Goal: Task Accomplishment & Management: Complete application form

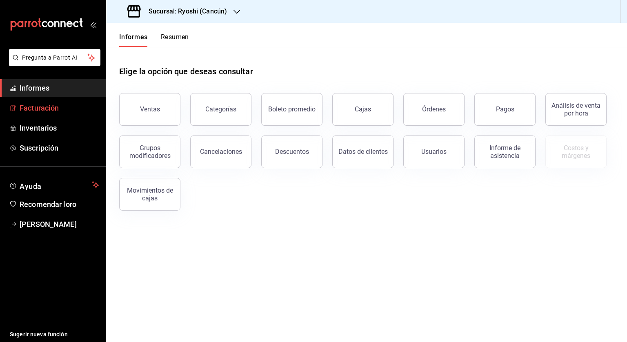
click at [63, 112] on span "Facturación" at bounding box center [60, 107] width 80 height 11
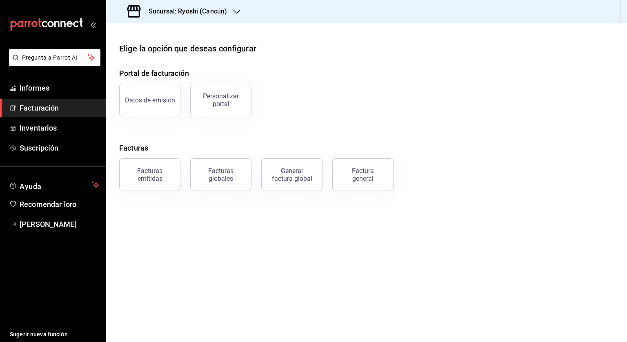
click at [364, 181] on font "Factura general" at bounding box center [363, 175] width 22 height 16
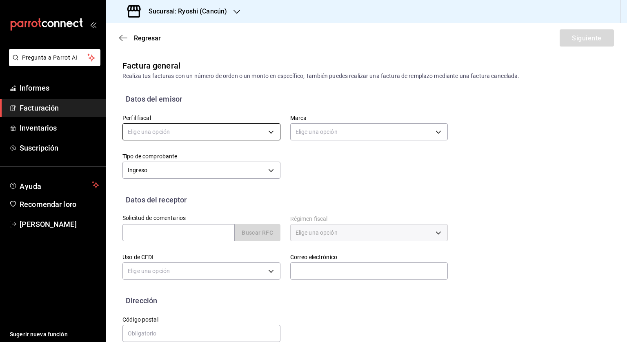
click at [246, 131] on body "Pregunta a Parrot AI Informes Facturación Inventarios Suscripción Ayuda Recomen…" at bounding box center [313, 171] width 627 height 342
click at [182, 175] on li "[GEOGRAPHIC_DATA]" at bounding box center [200, 174] width 155 height 16
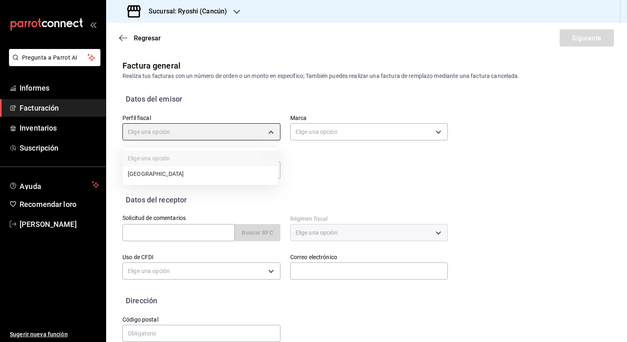
type input "401c6038-3b68-474c-ab9b-c2c4f55f5150"
type input "26ca50e5-a845-484f-a54e-8a4432b79f59"
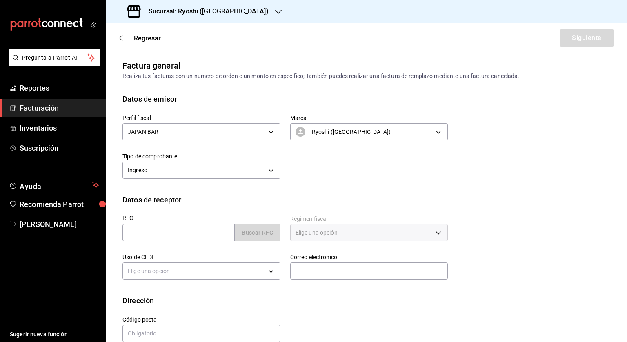
click at [181, 5] on div "Sucursal: Ryoshi ([GEOGRAPHIC_DATA])" at bounding box center [199, 11] width 172 height 23
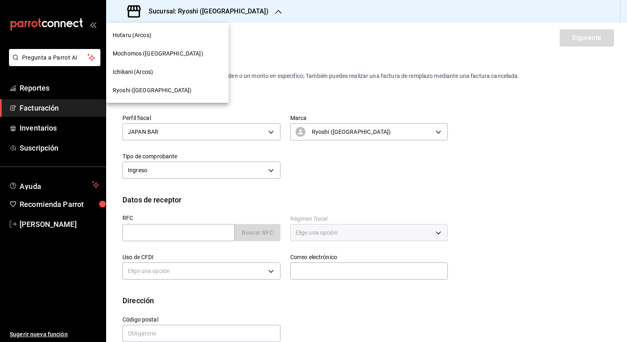
click at [125, 40] on div "Hotaru (Arcos)" at bounding box center [167, 35] width 122 height 18
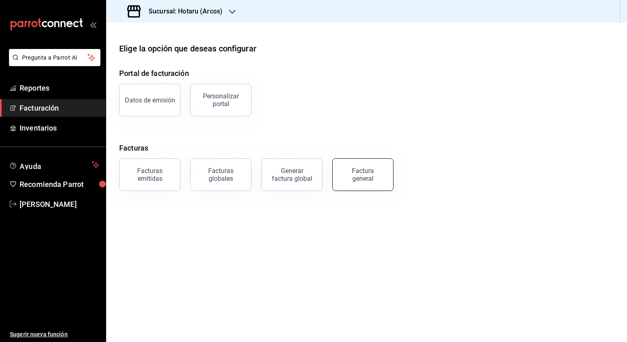
click at [362, 175] on div "Factura general" at bounding box center [362, 175] width 41 height 16
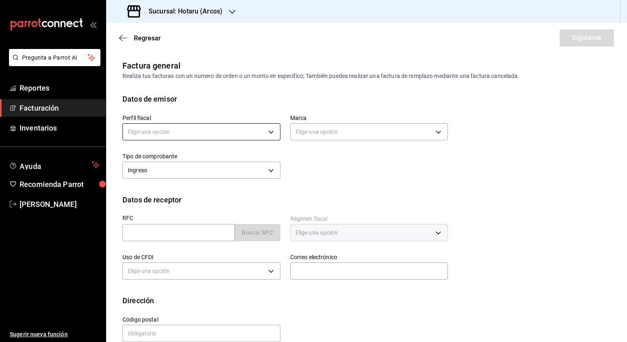
click at [160, 128] on body "Pregunta a Parrot AI Reportes Facturación Inventarios Ayuda Recomienda Parrot […" at bounding box center [313, 171] width 627 height 342
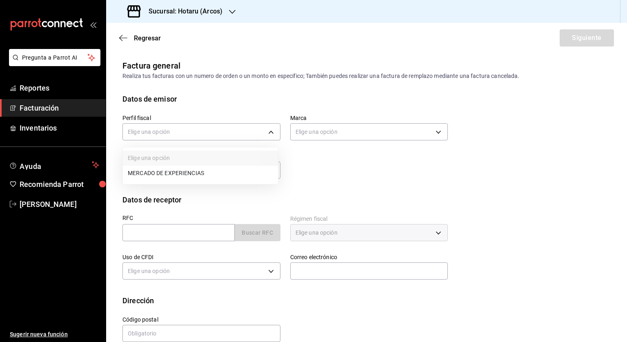
click at [154, 170] on li "MERCADO DE EXPERIENCIAS" at bounding box center [200, 173] width 155 height 15
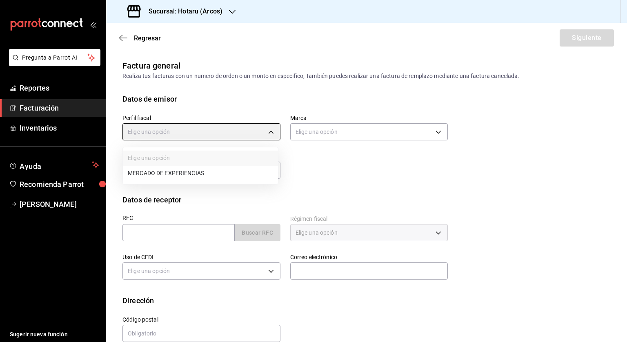
type input "020db070-9405-4ee8-8d9e-32465de2f699"
type input "63fd3758-a1b5-4c03-9065-df3279ac1636"
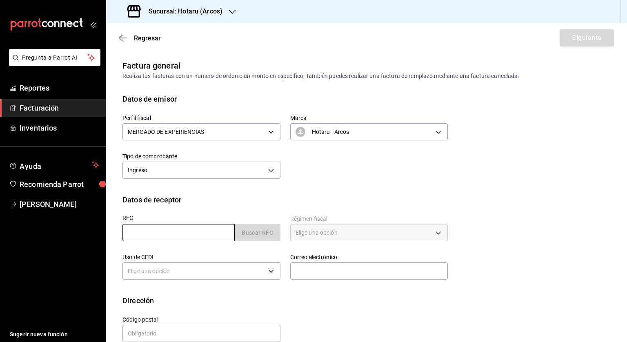
click at [153, 235] on input "text" at bounding box center [178, 232] width 112 height 17
paste input "CGC9003015B6"
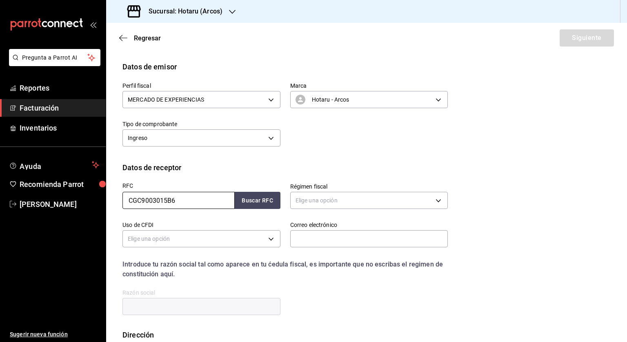
scroll to position [80, 0]
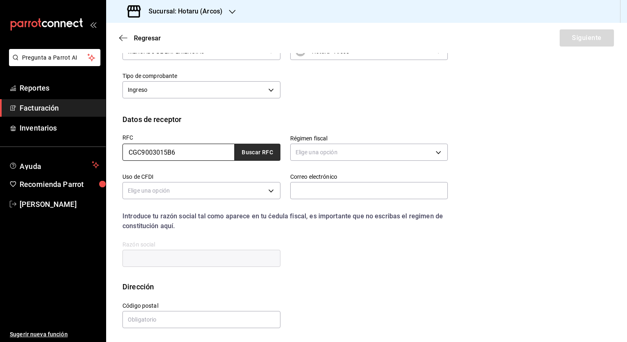
type input "CGC9003015B6"
click at [255, 150] on button "Buscar RFC" at bounding box center [258, 152] width 46 height 17
click at [313, 154] on body "Pregunta a Parrot AI Reportes Facturación Inventarios Ayuda Recomienda Parrot […" at bounding box center [313, 171] width 627 height 342
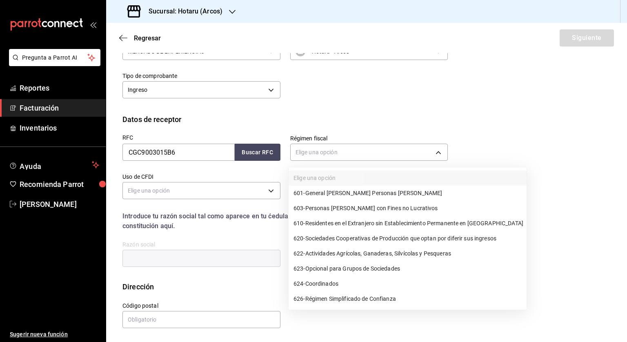
click at [356, 156] on div at bounding box center [313, 171] width 627 height 342
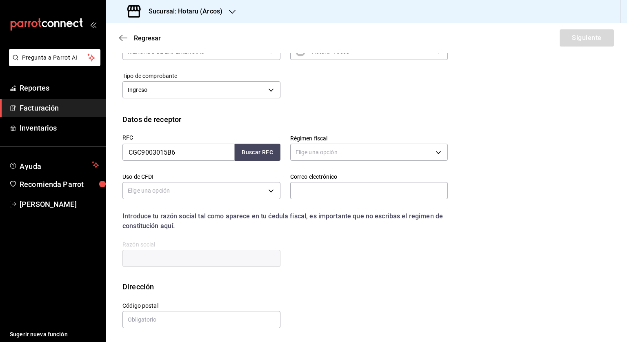
click at [355, 155] on body "Pregunta a Parrot AI Reportes Facturación Inventarios Ayuda Recomienda Parrot […" at bounding box center [313, 171] width 627 height 342
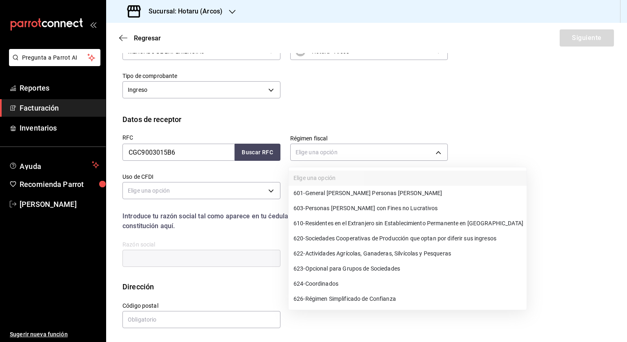
click at [324, 192] on span "601 - General [PERSON_NAME] Personas [PERSON_NAME]" at bounding box center [367, 193] width 149 height 9
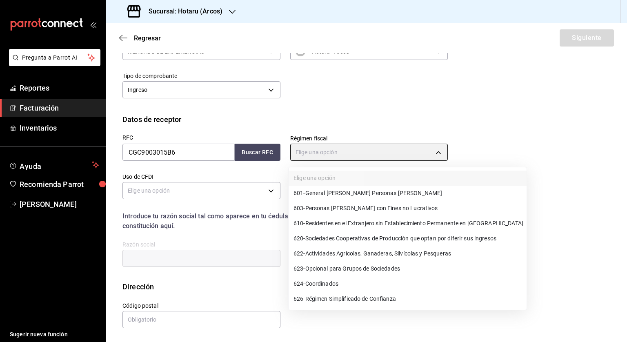
type input "601"
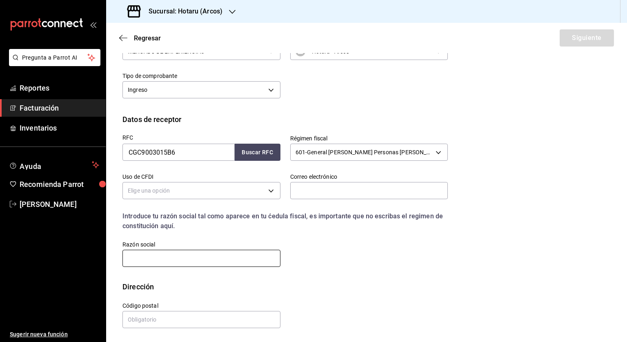
drag, startPoint x: 158, startPoint y: 263, endPoint x: 164, endPoint y: 261, distance: 6.2
click at [158, 263] on input "text" at bounding box center [201, 258] width 158 height 17
paste input "[PERSON_NAME], [PERSON_NAME] Y [PERSON_NAME]"
type input "[PERSON_NAME], [PERSON_NAME] Y [PERSON_NAME]"
click at [157, 321] on input "text" at bounding box center [201, 319] width 158 height 17
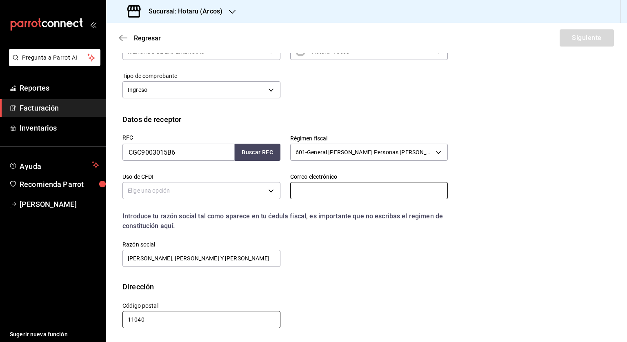
type input "11040"
click at [355, 184] on input "text" at bounding box center [369, 190] width 158 height 17
type input "[PERSON_NAME][EMAIL_ADDRESS][PERSON_NAME][DOMAIN_NAME]"
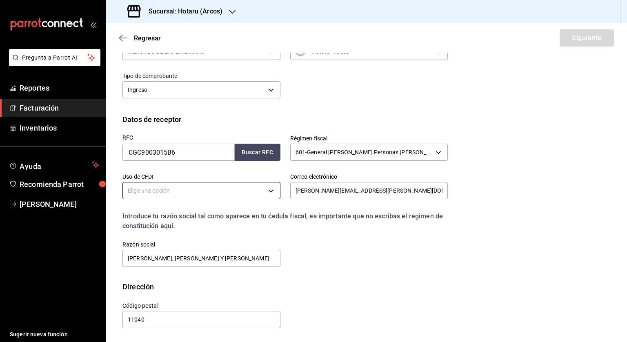
click at [203, 191] on body "Pregunta a Parrot AI Reportes Facturación Inventarios Ayuda Recomienda Parrot […" at bounding box center [313, 171] width 627 height 342
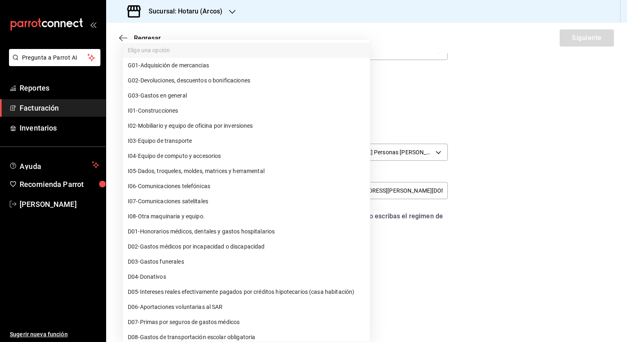
click at [140, 99] on span "G03 - Gastos en general" at bounding box center [157, 95] width 59 height 9
type input "G03"
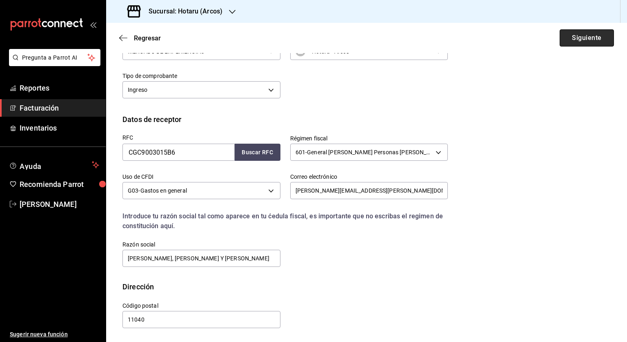
click at [577, 41] on button "Siguiente" at bounding box center [586, 37] width 54 height 17
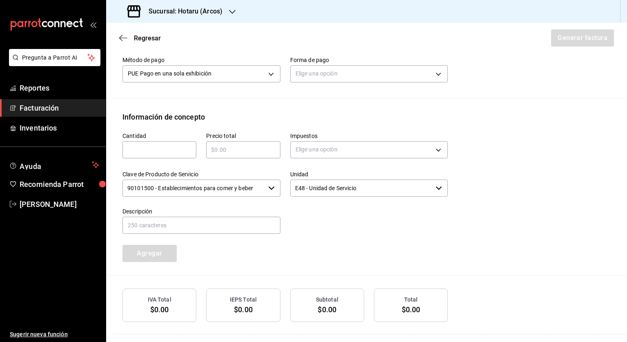
scroll to position [284, 0]
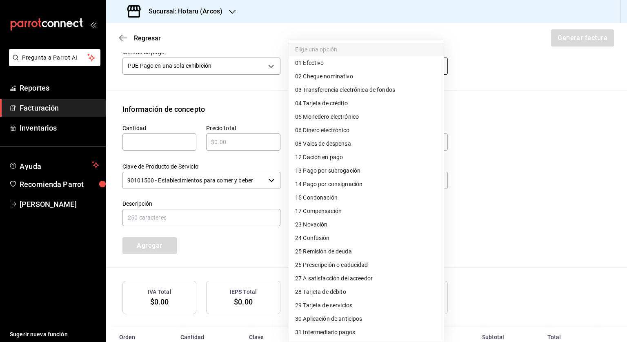
click at [313, 62] on body "Pregunta a Parrot AI Reportes Facturación Inventarios Ayuda Recomienda Parrot […" at bounding box center [313, 171] width 627 height 342
click at [317, 100] on span "04 Tarjeta de crédito" at bounding box center [321, 103] width 53 height 9
type input "04"
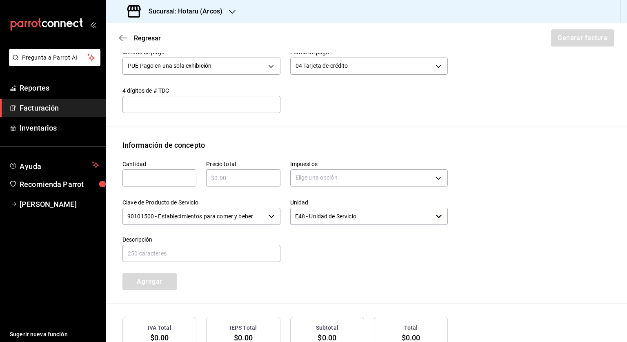
click at [163, 177] on input "text" at bounding box center [159, 178] width 74 height 10
type input "1"
drag, startPoint x: 239, startPoint y: 184, endPoint x: 241, endPoint y: 181, distance: 4.2
click at [239, 184] on div "​" at bounding box center [243, 177] width 74 height 17
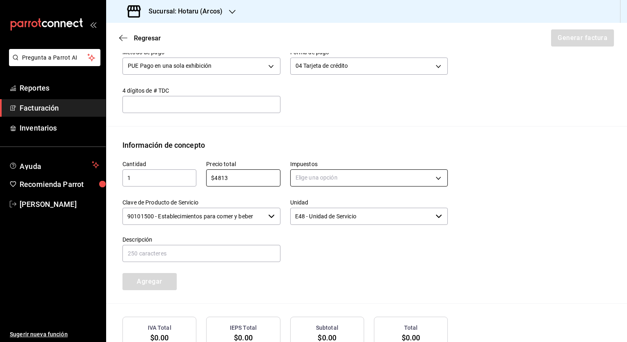
type input "$4813"
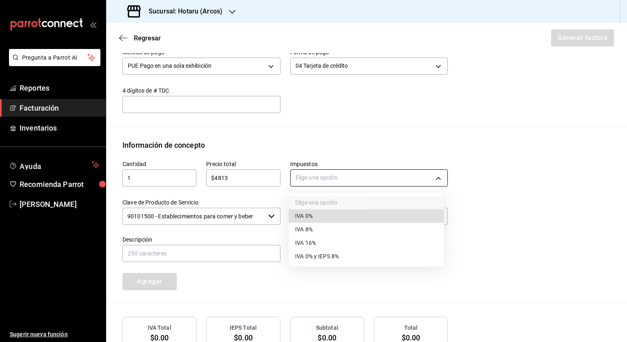
click at [340, 174] on body "Pregunta a Parrot AI Reportes Facturación Inventarios Ayuda Recomienda Parrot […" at bounding box center [313, 171] width 627 height 342
click at [317, 236] on li "IVA 16%" at bounding box center [366, 242] width 155 height 13
type input "IVA_16"
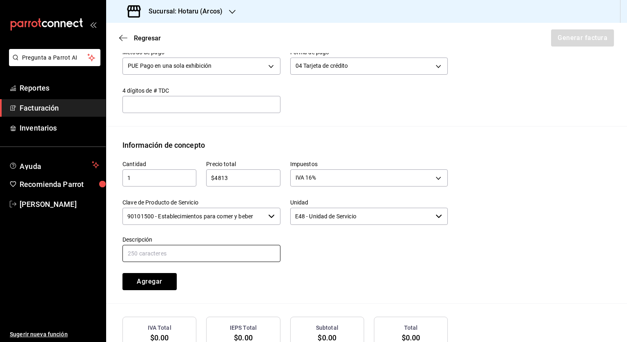
click at [221, 252] on input "text" at bounding box center [201, 253] width 158 height 17
click at [239, 253] on input "Consumo de alimentos y bebidas del día [DATE]" at bounding box center [201, 253] width 158 height 17
click at [266, 249] on input "Consumo de alimentos y bebidas del día [DATE]" at bounding box center [201, 253] width 158 height 17
type input "Consumo de alimentos y bebidas del día [DATE]"
click at [153, 282] on button "Agregar" at bounding box center [149, 281] width 54 height 17
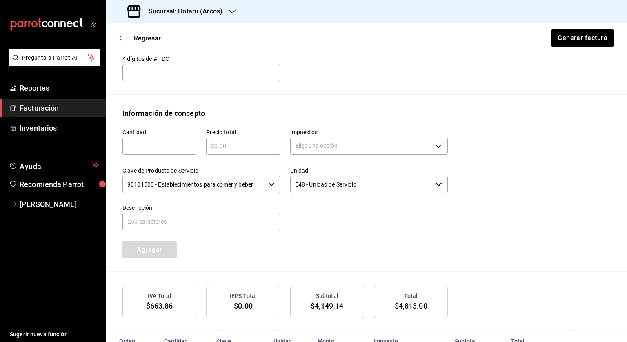
scroll to position [361, 0]
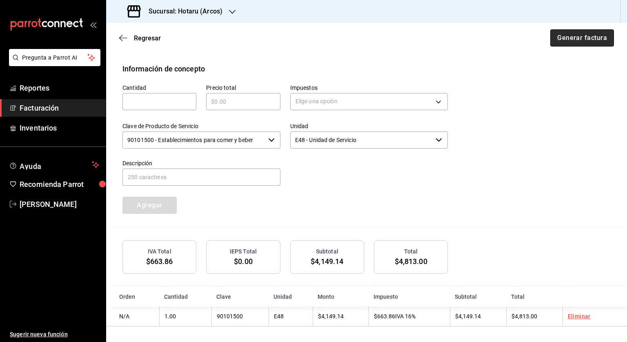
click at [593, 38] on button "Generar factura" at bounding box center [582, 37] width 64 height 17
